Goal: Transaction & Acquisition: Book appointment/travel/reservation

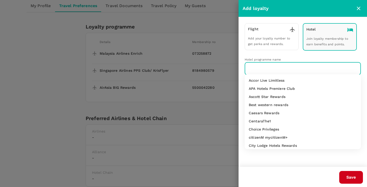
scroll to position [123, 0]
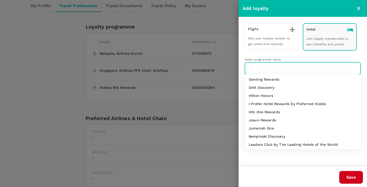
click at [266, 114] on p "IHG One Rewards" at bounding box center [264, 112] width 31 height 5
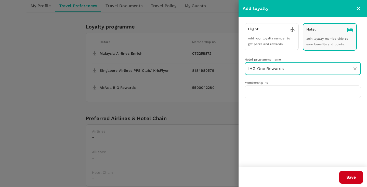
type input "IHG One Rewards"
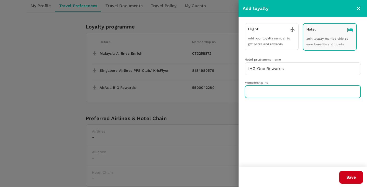
click at [263, 95] on input "text" at bounding box center [303, 92] width 116 height 13
paste input "396709329"
type input "396709329"
click at [350, 177] on button "Save" at bounding box center [351, 177] width 24 height 13
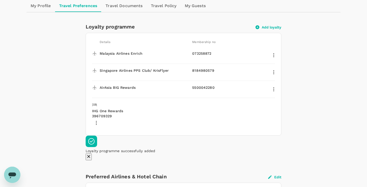
click at [269, 27] on button "Add loyalty" at bounding box center [269, 27] width 26 height 5
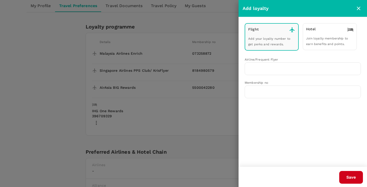
click at [323, 36] on div "Hotel Join loyalty membership to earn benefits and points." at bounding box center [330, 36] width 54 height 27
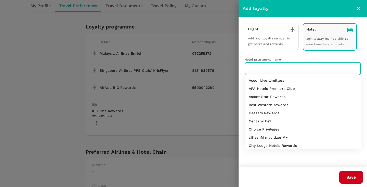
click at [270, 67] on input "text" at bounding box center [299, 69] width 104 height 10
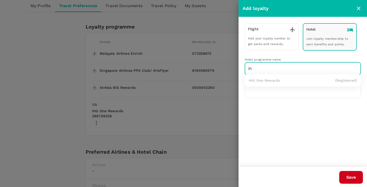
type input "i"
click at [265, 80] on p "Marriott Bonvoy" at bounding box center [263, 80] width 28 height 5
type input "Marriott Bonvoy"
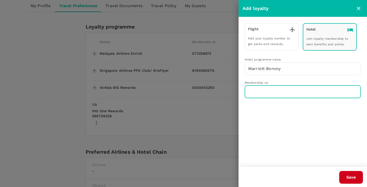
click at [265, 94] on input "text" at bounding box center [303, 92] width 116 height 13
paste input "309424139"
type input "309424139"
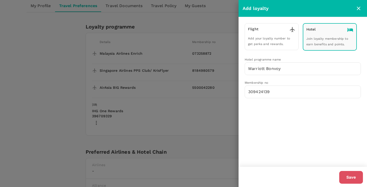
click at [350, 176] on button "Save" at bounding box center [351, 177] width 24 height 13
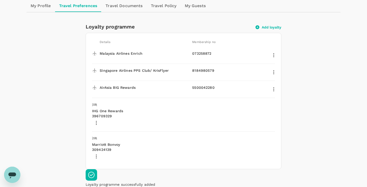
click at [91, 187] on icon "Close" at bounding box center [88, 190] width 5 height 5
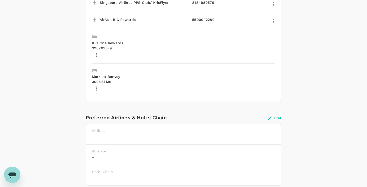
scroll to position [133, 0]
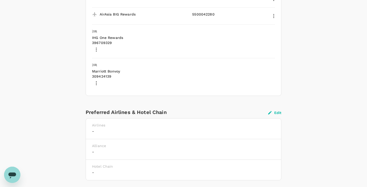
click at [143, 123] on p "Airlines" at bounding box center [183, 125] width 183 height 5
click at [277, 111] on button "Edit" at bounding box center [274, 113] width 13 height 5
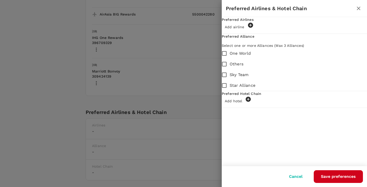
click at [252, 30] on div "Add airline" at bounding box center [238, 25] width 32 height 7
type input "Malaysia Airlines"
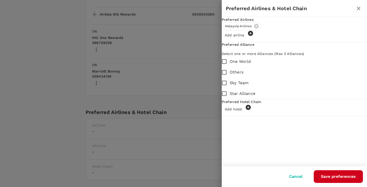
click at [248, 34] on span "Add airline" at bounding box center [235, 35] width 26 height 4
type input "Singapore Airlines"
click at [251, 65] on span "One World" at bounding box center [240, 62] width 21 height 6
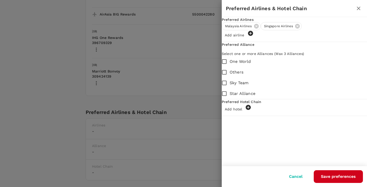
click at [230, 67] on input "One World" at bounding box center [224, 61] width 11 height 11
checkbox input "true"
click at [230, 96] on input "Star Alliance" at bounding box center [224, 93] width 11 height 11
checkbox input "true"
click at [252, 112] on div "Add hotel" at bounding box center [242, 108] width 40 height 7
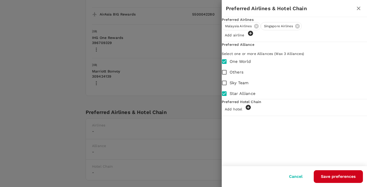
type input "M"
type input "ihg"
click at [245, 111] on span "Add hotel" at bounding box center [233, 109] width 23 height 4
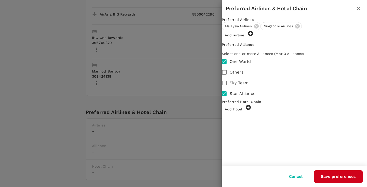
type input "m"
type input "holiday inn"
click at [328, 175] on button "Save preferences" at bounding box center [338, 177] width 49 height 13
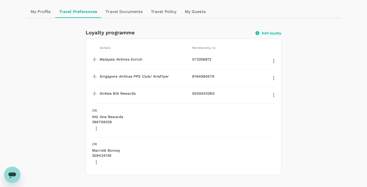
scroll to position [55, 0]
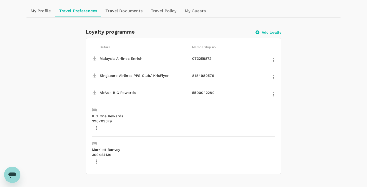
click at [11, 174] on icon "Open messaging window" at bounding box center [12, 176] width 8 height 6
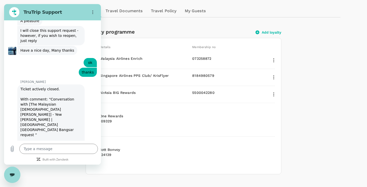
scroll to position [859, 0]
click at [93, 13] on icon "Options menu" at bounding box center [93, 12] width 4 height 4
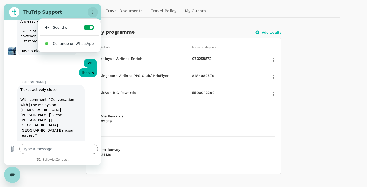
click at [93, 13] on icon "Options menu" at bounding box center [93, 12] width 4 height 4
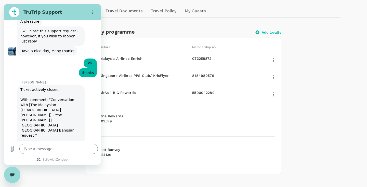
click at [30, 172] on div "Loyalty programme Add loyalty Details Membership no Malaysia Airlines Enrich 07…" at bounding box center [184, 145] width 314 height 254
click at [12, 174] on icon "Close messaging window" at bounding box center [12, 175] width 5 height 3
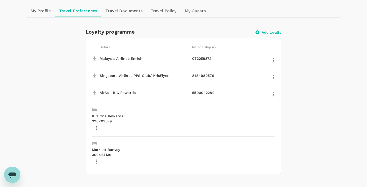
click at [12, 174] on icon "Open messaging window" at bounding box center [12, 176] width 8 height 6
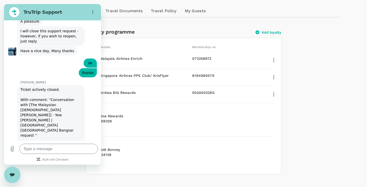
click at [12, 174] on icon "Close messaging window" at bounding box center [12, 175] width 5 height 3
type textarea "x"
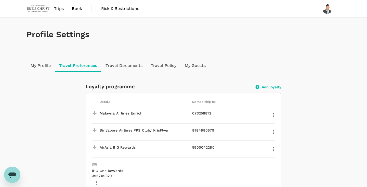
scroll to position [0, 0]
click at [275, 87] on button "Add loyalty" at bounding box center [269, 87] width 26 height 5
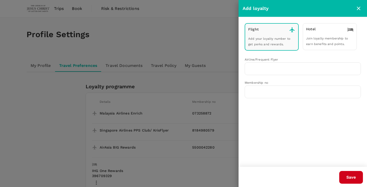
click at [325, 35] on div "Hotel Join loyalty membership to earn benefits and points." at bounding box center [330, 36] width 54 height 27
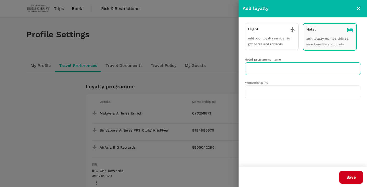
click at [255, 66] on input "text" at bounding box center [299, 69] width 104 height 10
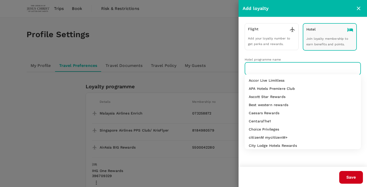
click at [264, 97] on p "Ascott Star Rewards" at bounding box center [267, 96] width 37 height 5
type input "Ascott Star Rewards"
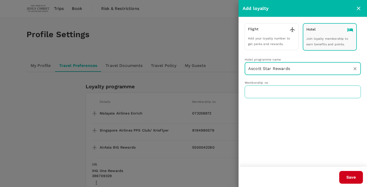
click at [268, 95] on input "text" at bounding box center [303, 92] width 116 height 13
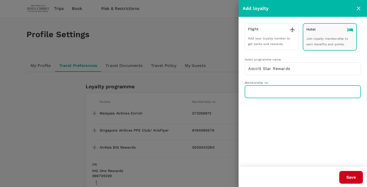
paste input "24892933"
type input "24892933"
click at [352, 177] on button "Save" at bounding box center [351, 177] width 24 height 13
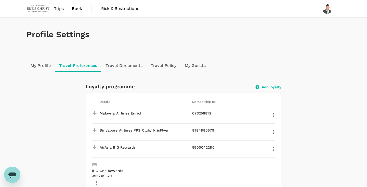
click at [76, 9] on span "Book" at bounding box center [77, 9] width 10 height 6
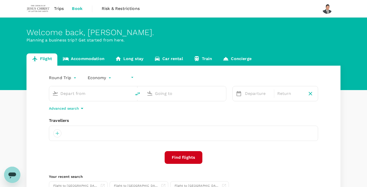
type input "undefined, undefined (any)"
type input "Kuching Intl (KCH)"
type input "Kuala Lumpur Intl ([GEOGRAPHIC_DATA])"
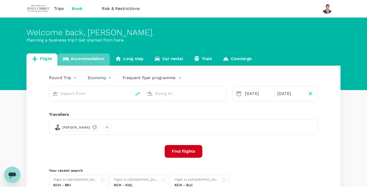
click at [87, 59] on link "Accommodation" at bounding box center [83, 60] width 53 height 12
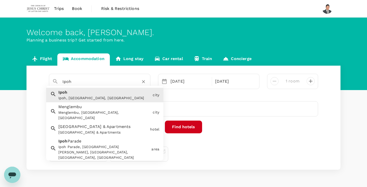
click at [82, 82] on input "Ipoh" at bounding box center [97, 82] width 70 height 8
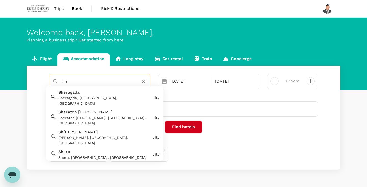
type input "s"
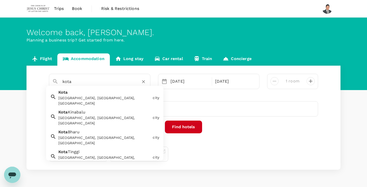
click at [104, 109] on div "[GEOGRAPHIC_DATA], [GEOGRAPHIC_DATA], [GEOGRAPHIC_DATA]" at bounding box center [103, 116] width 94 height 19
type input "[GEOGRAPHIC_DATA]"
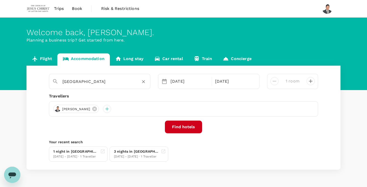
click at [183, 129] on button "Find hotels" at bounding box center [183, 127] width 37 height 13
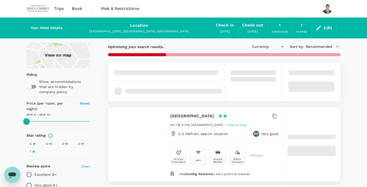
type input "1664.71"
type input "MYR"
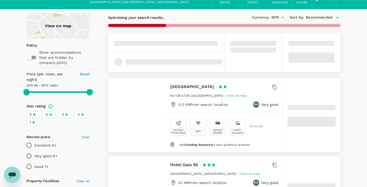
scroll to position [30, 0]
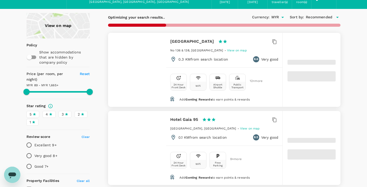
click at [47, 112] on span "4" at bounding box center [47, 114] width 2 height 5
click at [0, 0] on input "4" at bounding box center [0, 0] width 0 height 0
type input "1664.71"
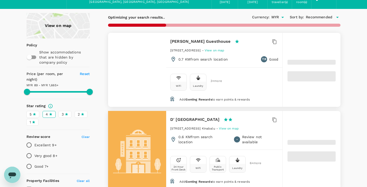
type input "76.61"
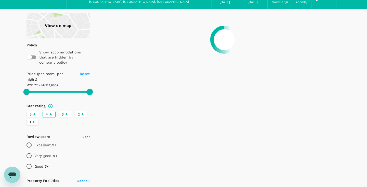
type input "1664.52"
type input "61.52"
type input "1665.05"
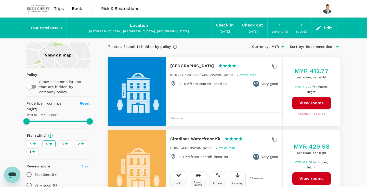
scroll to position [0, 0]
click at [174, 46] on icon at bounding box center [175, 47] width 5 height 5
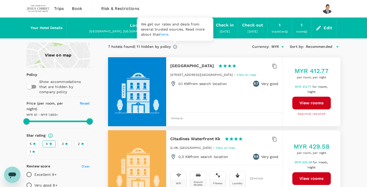
click at [152, 46] on div "7 hotels found | 11 hidden by policy" at bounding box center [139, 47] width 63 height 6
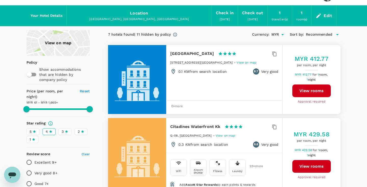
scroll to position [15, 0]
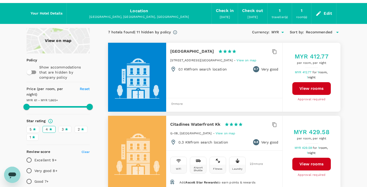
click at [31, 73] on input "checkbox" at bounding box center [29, 73] width 29 height 10
checkbox input "true"
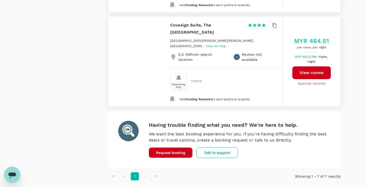
scroll to position [512, 0]
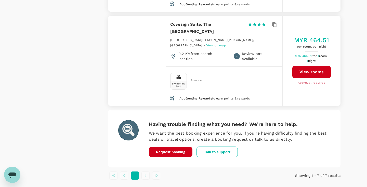
click at [145, 172] on li "pagination navigation" at bounding box center [145, 176] width 11 height 8
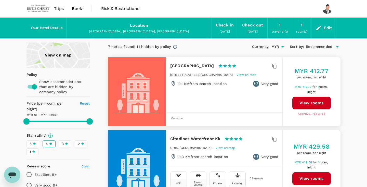
scroll to position [0, 0]
click at [34, 143] on icon at bounding box center [34, 144] width 3 height 3
click at [0, 0] on input "5" at bounding box center [0, 0] width 0 height 0
